Goal: Navigation & Orientation: Find specific page/section

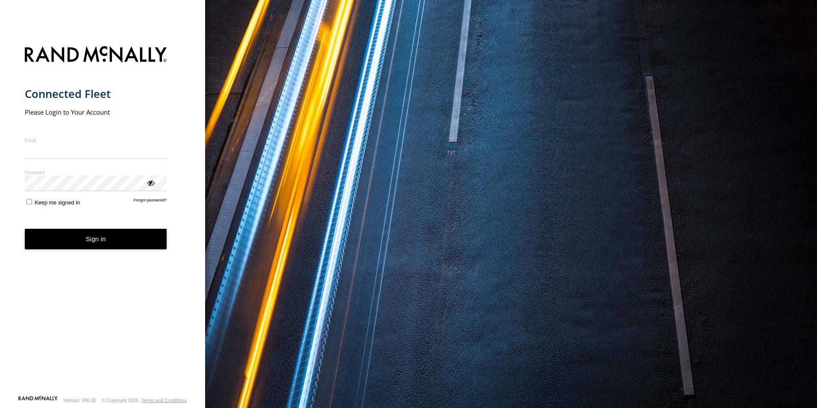
type input "**********"
click at [92, 248] on button "Sign in" at bounding box center [96, 239] width 142 height 21
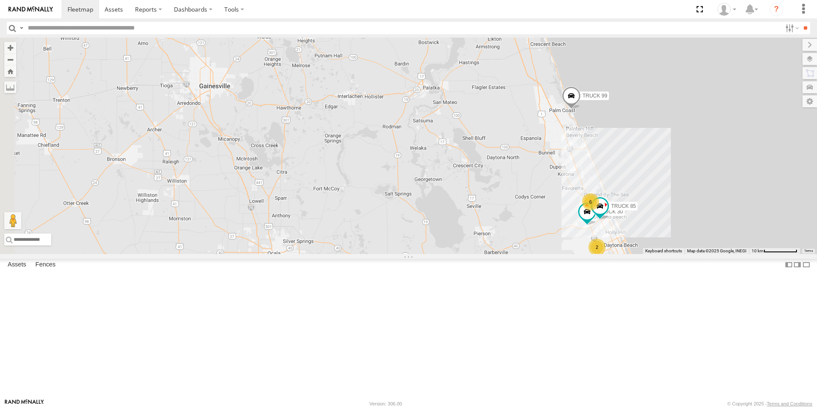
drag, startPoint x: 479, startPoint y: 224, endPoint x: 563, endPoint y: 176, distance: 96.3
click at [563, 176] on div "Truck 55 TRUCK 99 TRUCK 30 6 TRUCK 85 2" at bounding box center [408, 146] width 817 height 216
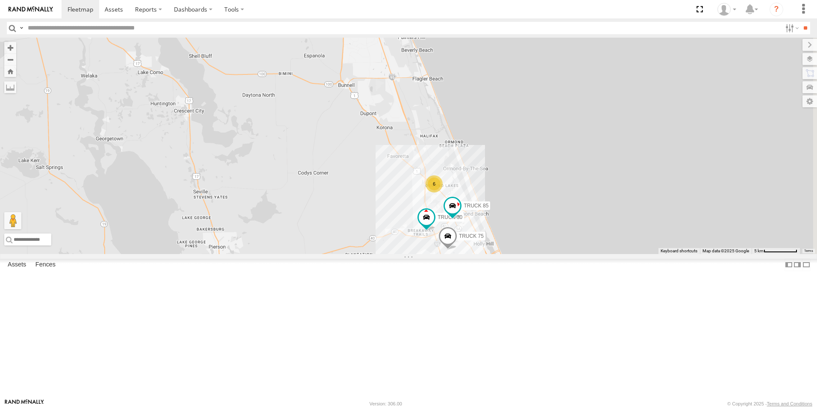
drag, startPoint x: 692, startPoint y: 278, endPoint x: 500, endPoint y: 198, distance: 207.3
click at [500, 198] on div "Truck 55 TRUCK 99 TRUCK 30 TRUCK 85 6 TRUCK 75" at bounding box center [408, 146] width 817 height 216
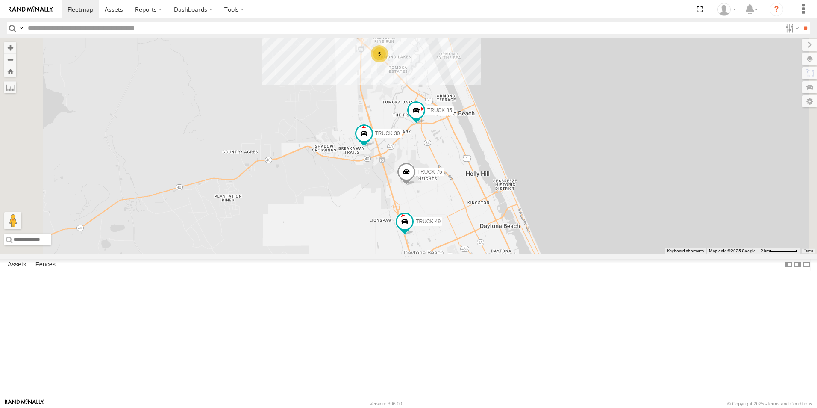
drag, startPoint x: 650, startPoint y: 321, endPoint x: 629, endPoint y: 150, distance: 172.5
click at [629, 150] on div "Truck 55 TRUCK 99 TRUCK 30 TRUCK 85 TRUCK 75 TRUCK 49 5 Truck 50" at bounding box center [408, 146] width 817 height 216
click at [388, 63] on div "5" at bounding box center [379, 54] width 17 height 17
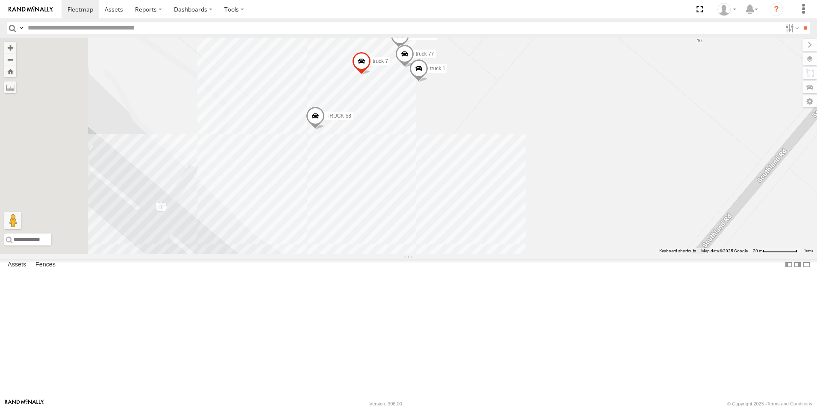
drag, startPoint x: 507, startPoint y: 205, endPoint x: 576, endPoint y: 215, distance: 70.0
click at [576, 215] on div "Truck 55 TRUCK 99 TRUCK 30 TRUCK 85 TRUCK 75 TRUCK 49 Truck 50 TRUCK 45 truck 7…" at bounding box center [408, 146] width 817 height 216
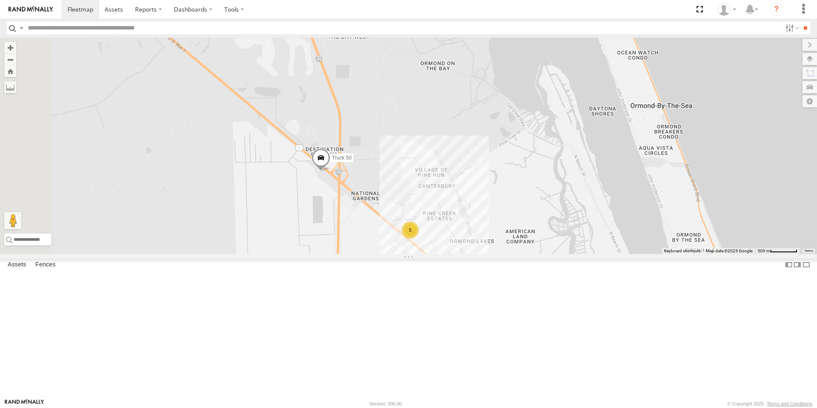
drag, startPoint x: 543, startPoint y: 168, endPoint x: 532, endPoint y: 251, distance: 84.0
click at [532, 251] on div "Truck 55 TRUCK 99 TRUCK 30 TRUCK 85 TRUCK 75 TRUCK 49 Truck 50 5" at bounding box center [408, 146] width 817 height 216
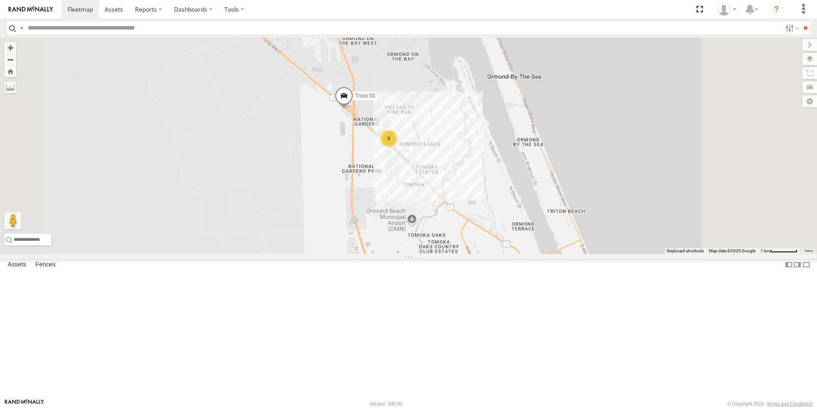
drag, startPoint x: 596, startPoint y: 284, endPoint x: 563, endPoint y: 218, distance: 73.6
click at [563, 218] on div "Truck 55 TRUCK 99 TRUCK 30 TRUCK 85 TRUCK 75 TRUCK 49 Truck 50 5" at bounding box center [408, 146] width 817 height 216
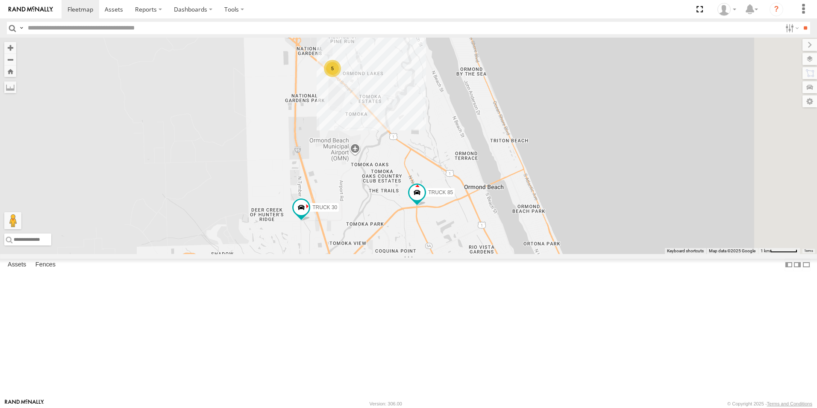
drag, startPoint x: 604, startPoint y: 315, endPoint x: 544, endPoint y: 243, distance: 93.8
click at [544, 243] on div "Truck 55 TRUCK 99 TRUCK 30 TRUCK 85 TRUCK 75 TRUCK 49 Truck 50 5" at bounding box center [408, 146] width 817 height 216
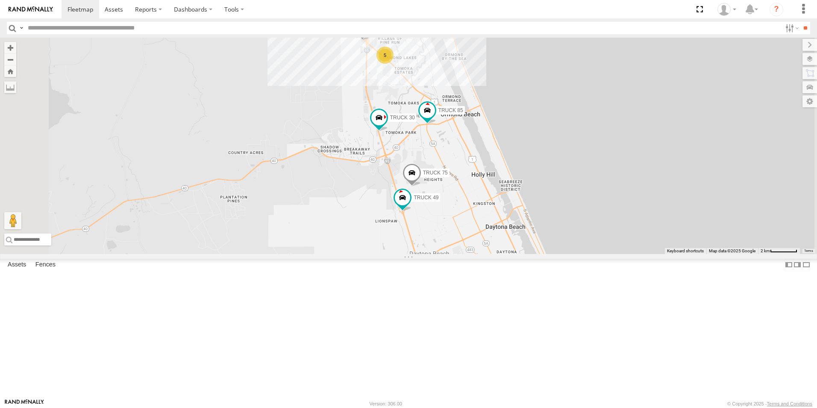
drag, startPoint x: 650, startPoint y: 246, endPoint x: 652, endPoint y: 180, distance: 65.8
click at [652, 180] on div "Truck 55 TRUCK 99 TRUCK 30 TRUCK 85 TRUCK 75 TRUCK 49 Truck 50 5" at bounding box center [408, 146] width 817 height 216
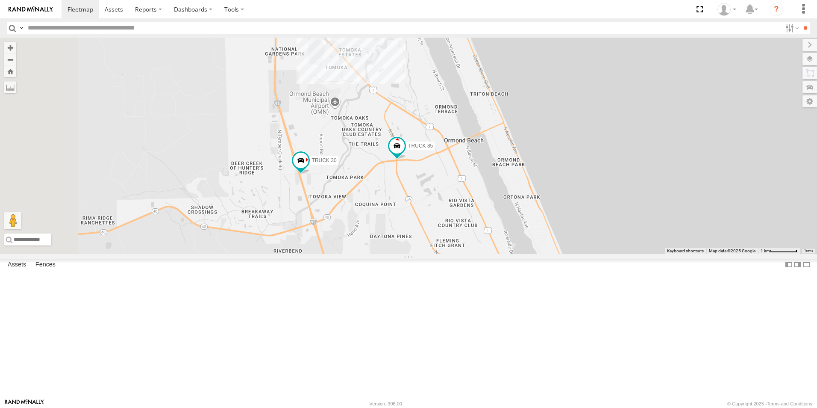
drag, startPoint x: 565, startPoint y: 193, endPoint x: 641, endPoint y: 271, distance: 108.5
click at [641, 254] on div "Truck 55 TRUCK 99 TRUCK 30 TRUCK 85 TRUCK 75 TRUCK 49 Truck 50" at bounding box center [408, 146] width 817 height 216
